Goal: Transaction & Acquisition: Purchase product/service

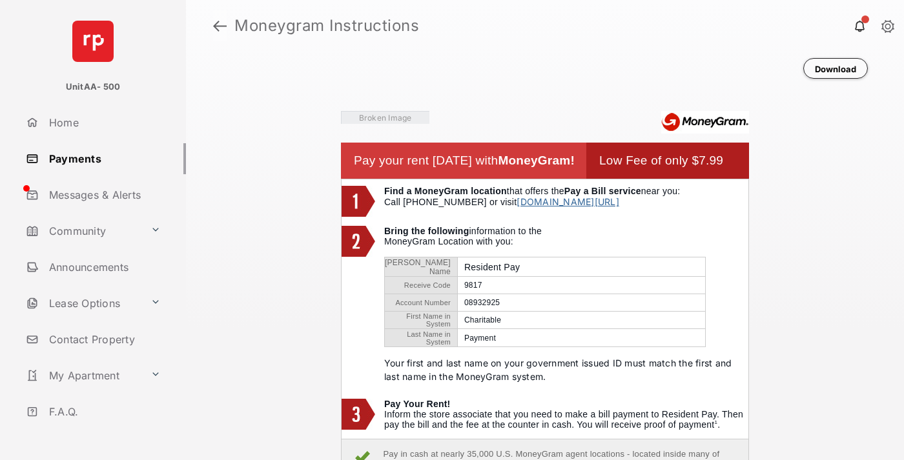
click at [219, 26] on link at bounding box center [220, 25] width 14 height 31
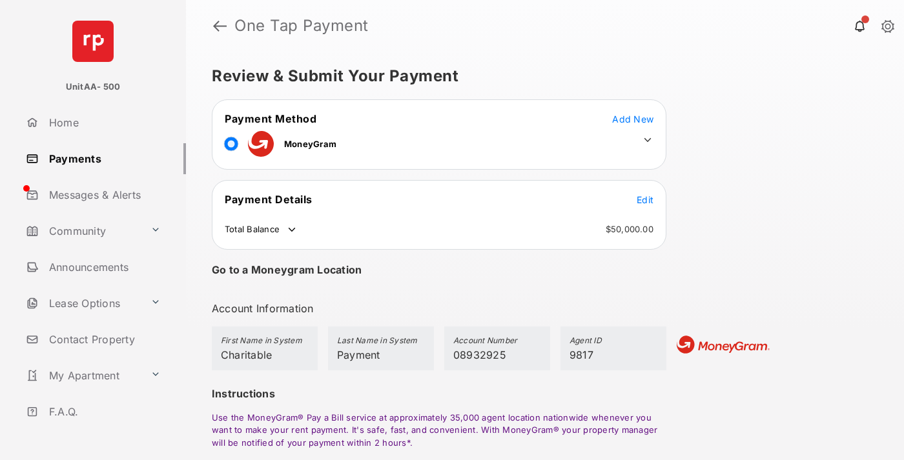
click at [645, 199] on span "Edit" at bounding box center [644, 199] width 17 height 11
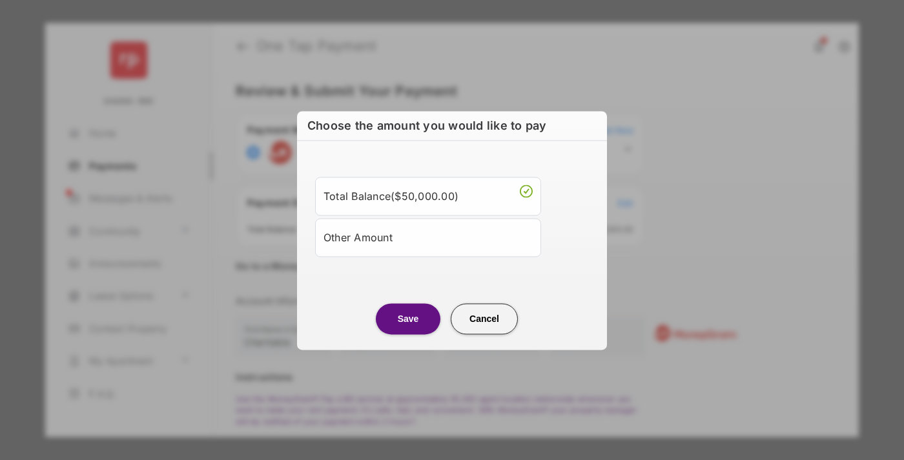
click at [428, 237] on div "Other Amount" at bounding box center [427, 238] width 209 height 22
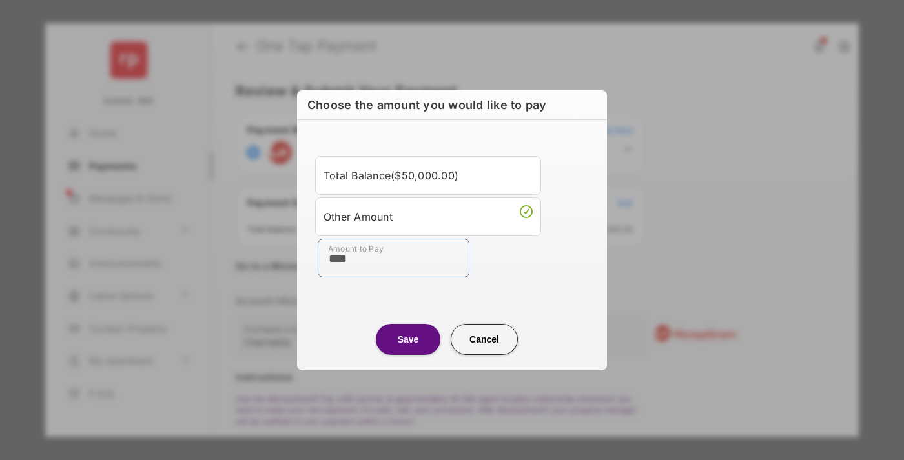
type input "****"
click at [408, 339] on button "Save" at bounding box center [408, 339] width 65 height 31
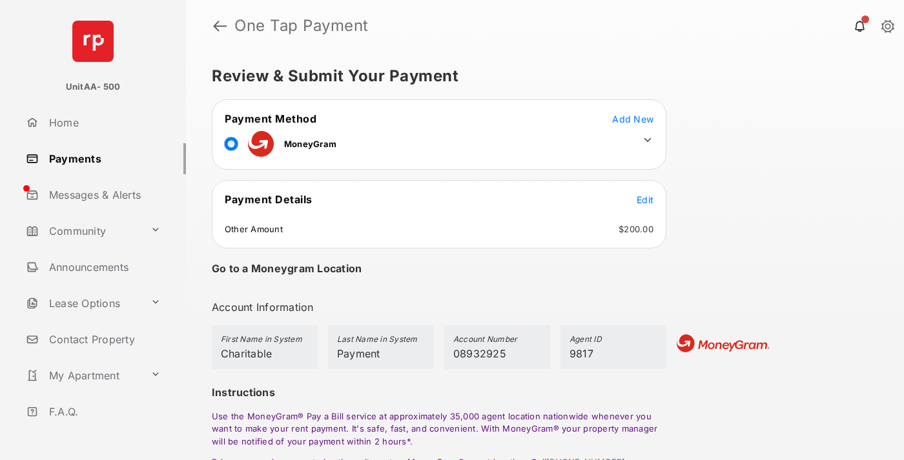
click at [647, 140] on icon at bounding box center [648, 140] width 12 height 12
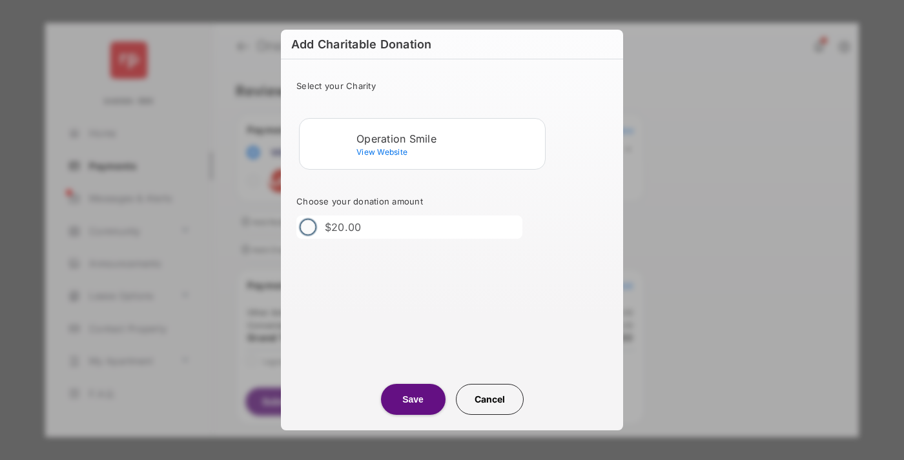
click at [448, 138] on div "Operation Smile" at bounding box center [447, 139] width 183 height 12
click at [412, 400] on button "Save" at bounding box center [413, 399] width 65 height 31
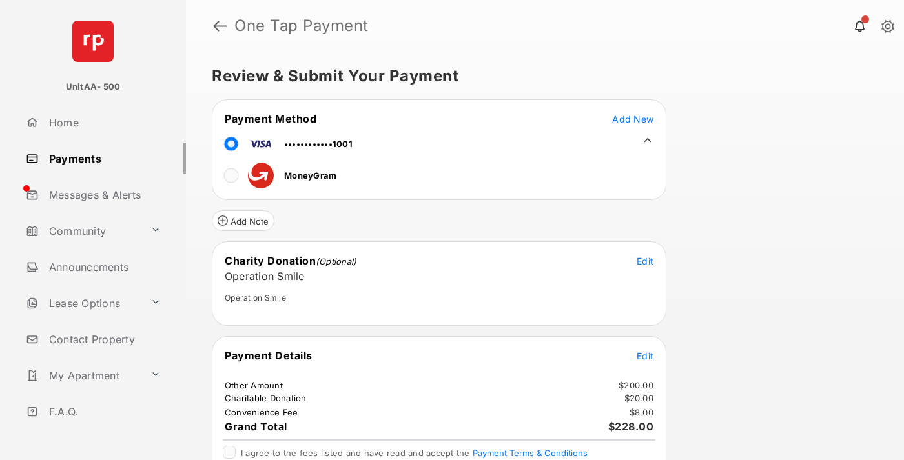
click at [645, 356] on span "Edit" at bounding box center [644, 356] width 17 height 11
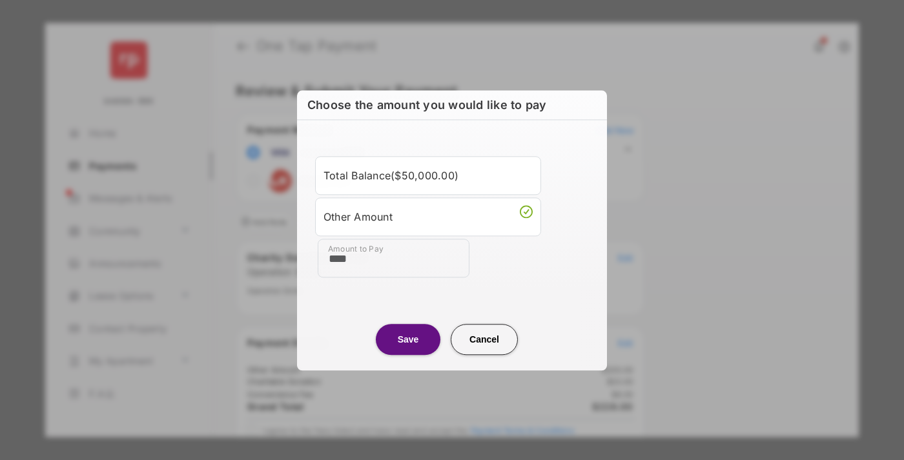
click at [408, 339] on button "Save" at bounding box center [408, 339] width 65 height 31
